Goal: Find specific page/section: Find specific page/section

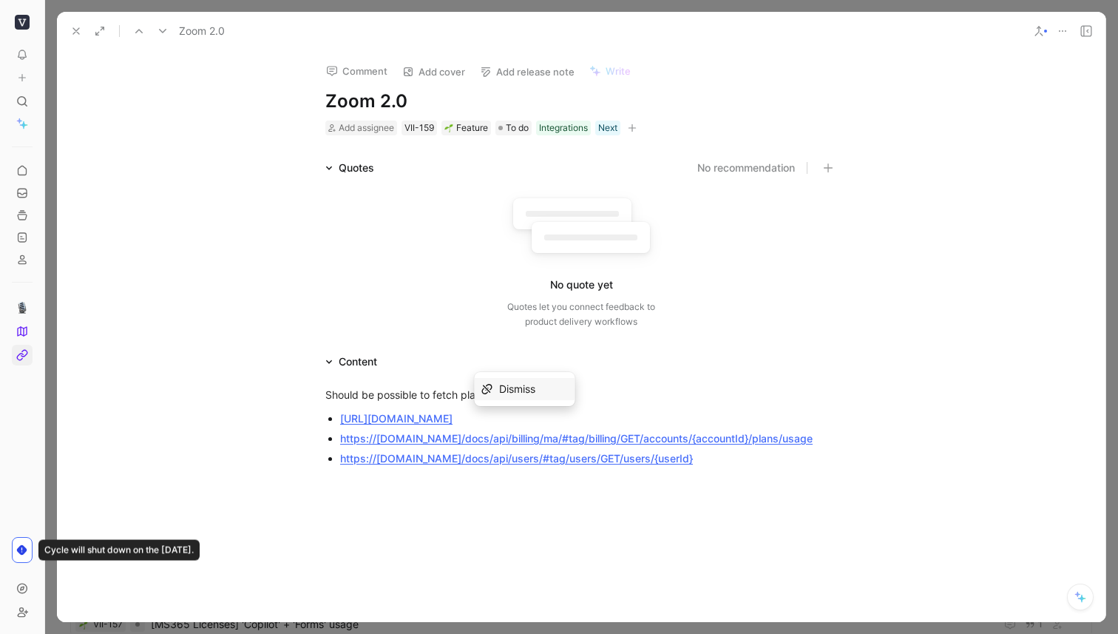
scroll to position [95, 0]
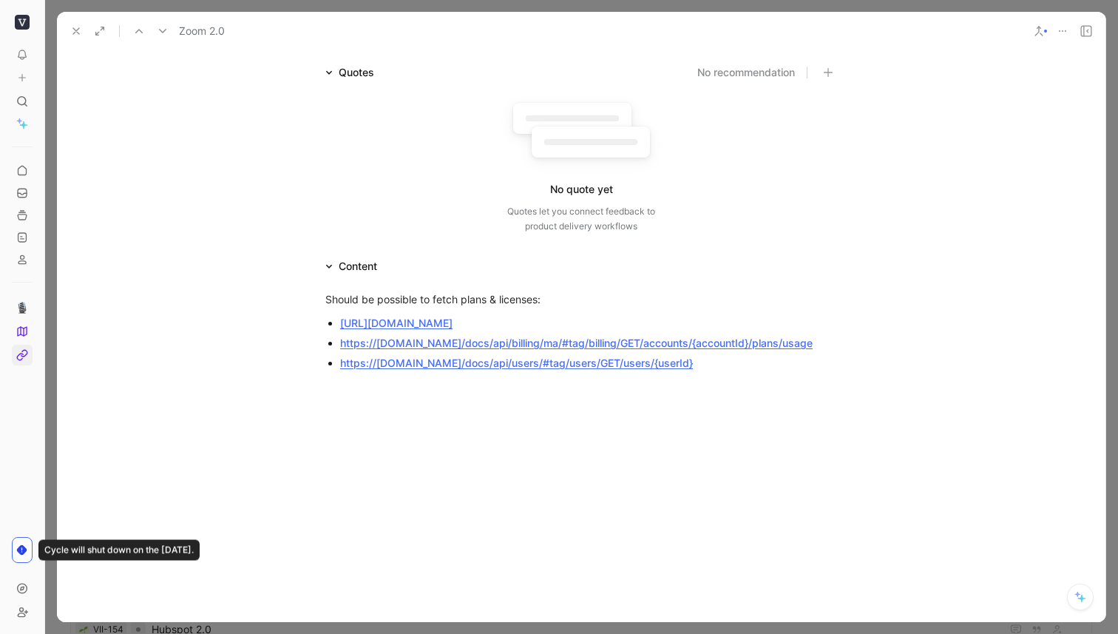
click at [76, 30] on icon at bounding box center [76, 31] width 12 height 12
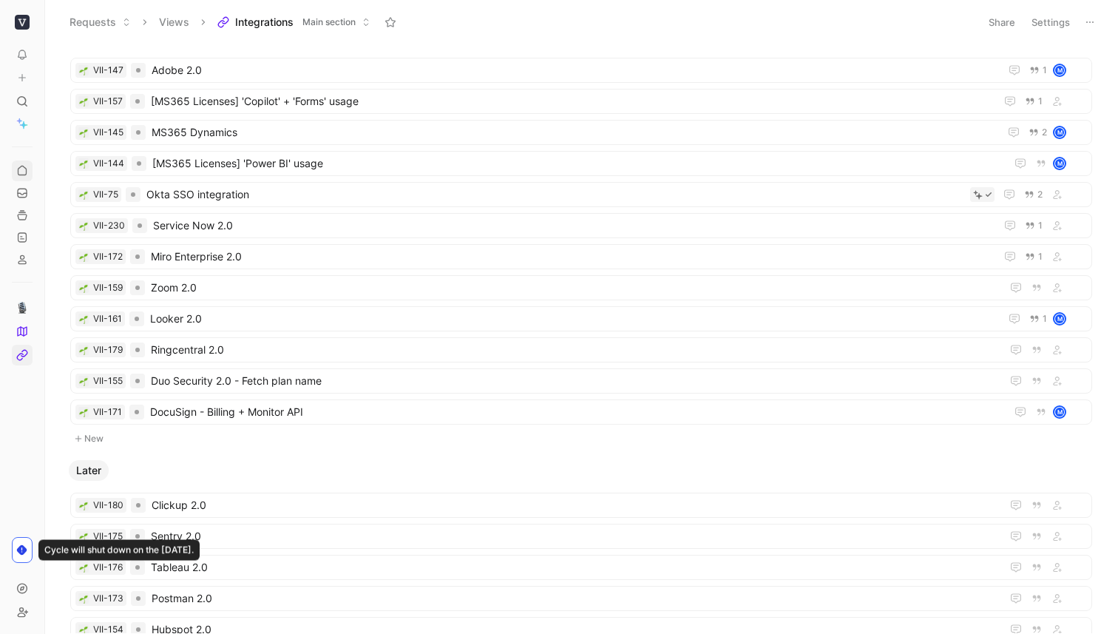
click at [21, 179] on link at bounding box center [22, 170] width 21 height 21
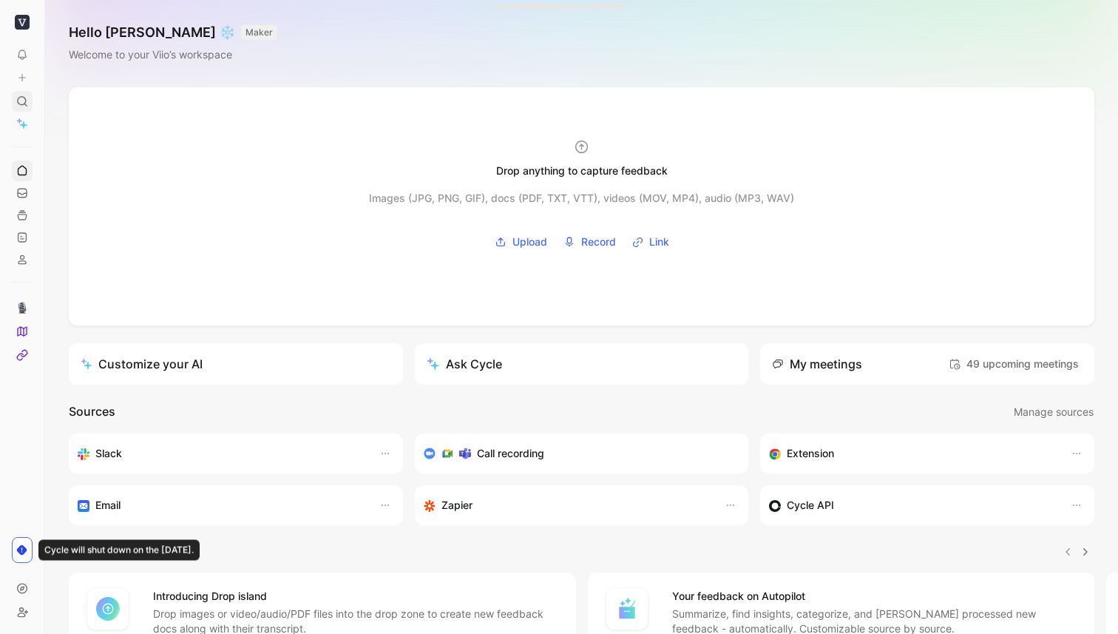
click at [18, 99] on use at bounding box center [22, 101] width 9 height 9
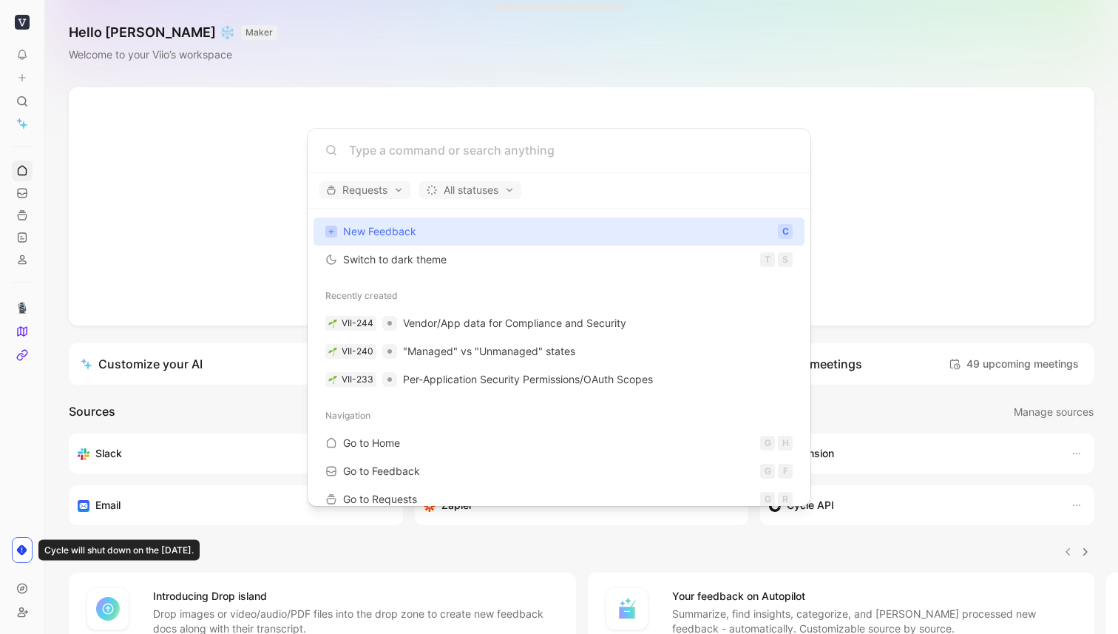
click at [381, 149] on input at bounding box center [571, 150] width 444 height 18
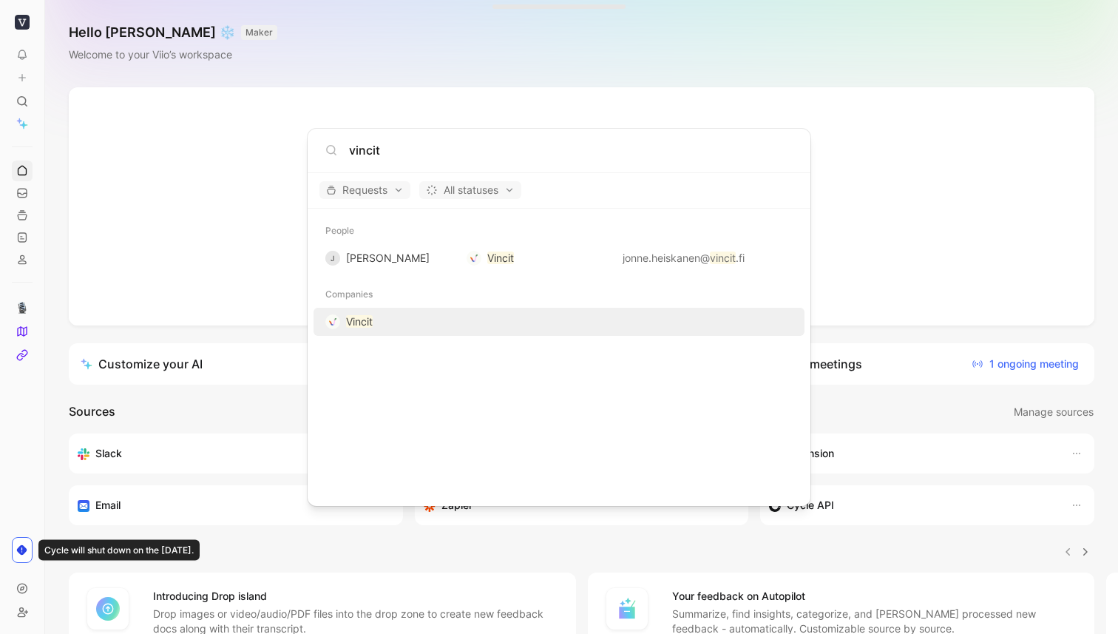
type input "vincit"
click at [357, 332] on div "Vincit" at bounding box center [559, 321] width 482 height 27
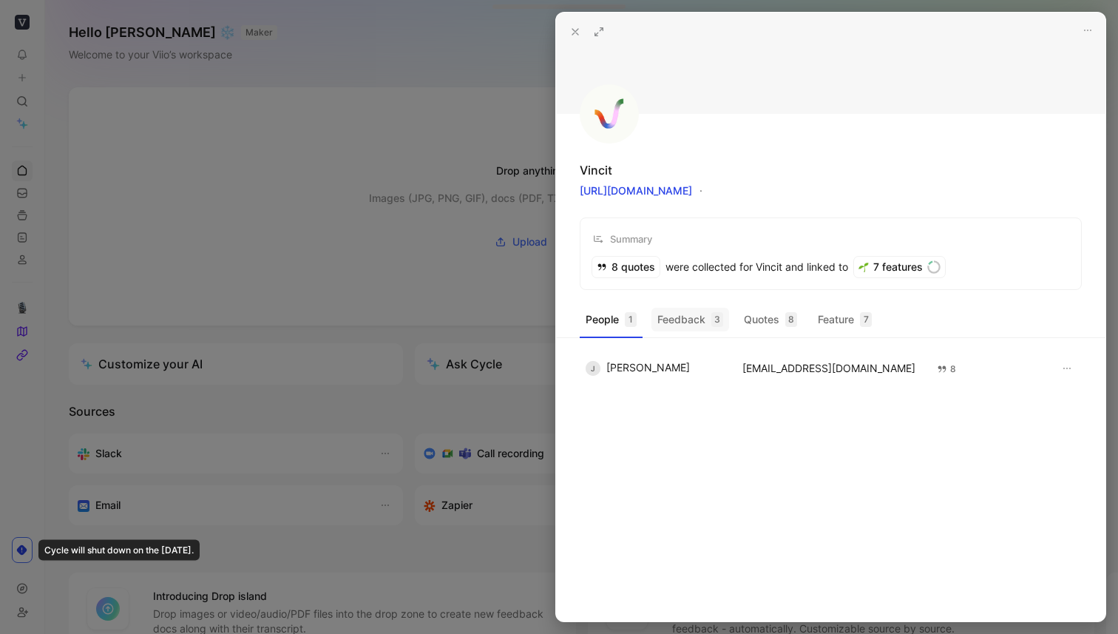
click at [678, 331] on div "People 1 Feedback 3 Quotes 8 Feature 7" at bounding box center [830, 323] width 549 height 30
click at [688, 322] on button "Feedback 3" at bounding box center [690, 320] width 78 height 24
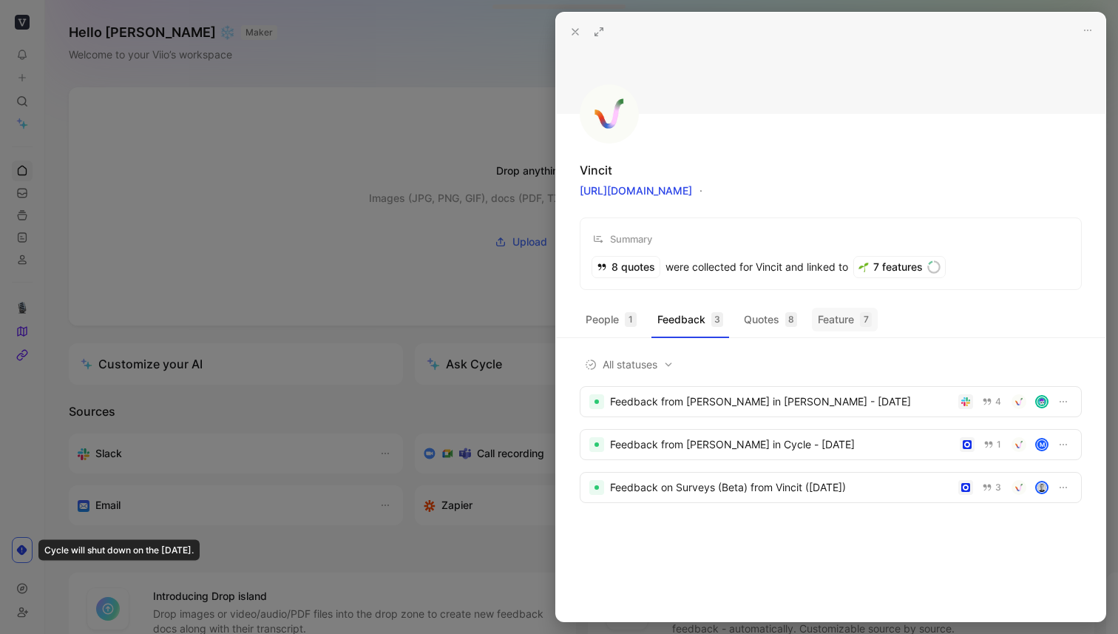
click at [840, 324] on button "Feature 7" at bounding box center [845, 320] width 66 height 24
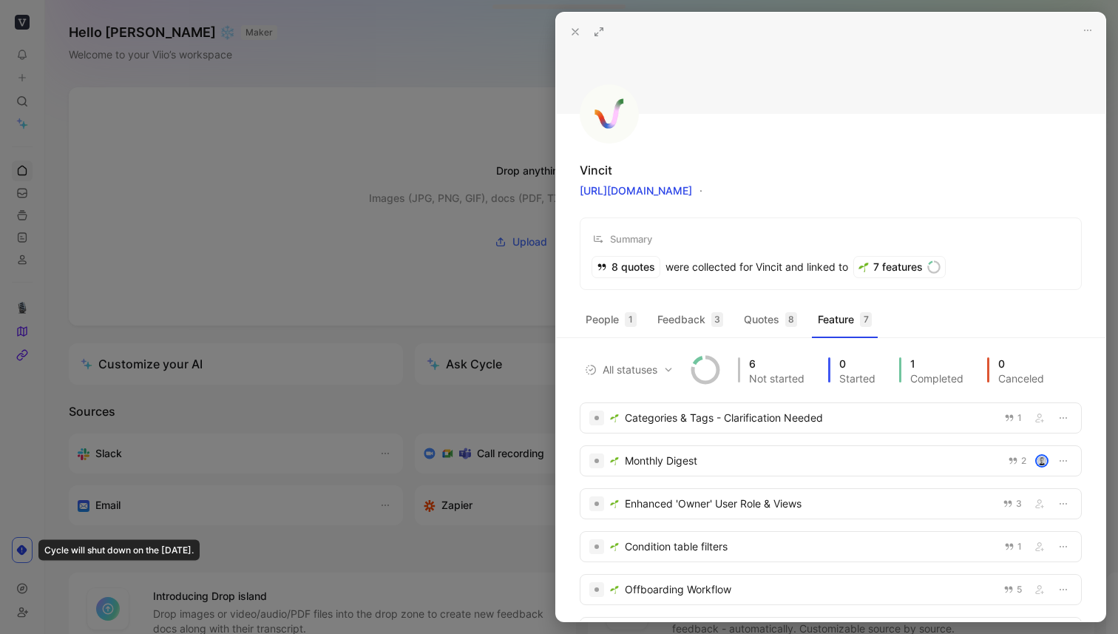
drag, startPoint x: 437, startPoint y: 142, endPoint x: 422, endPoint y: 149, distance: 16.5
click at [437, 142] on div at bounding box center [559, 317] width 1118 height 634
